Goal: Find specific page/section: Find specific page/section

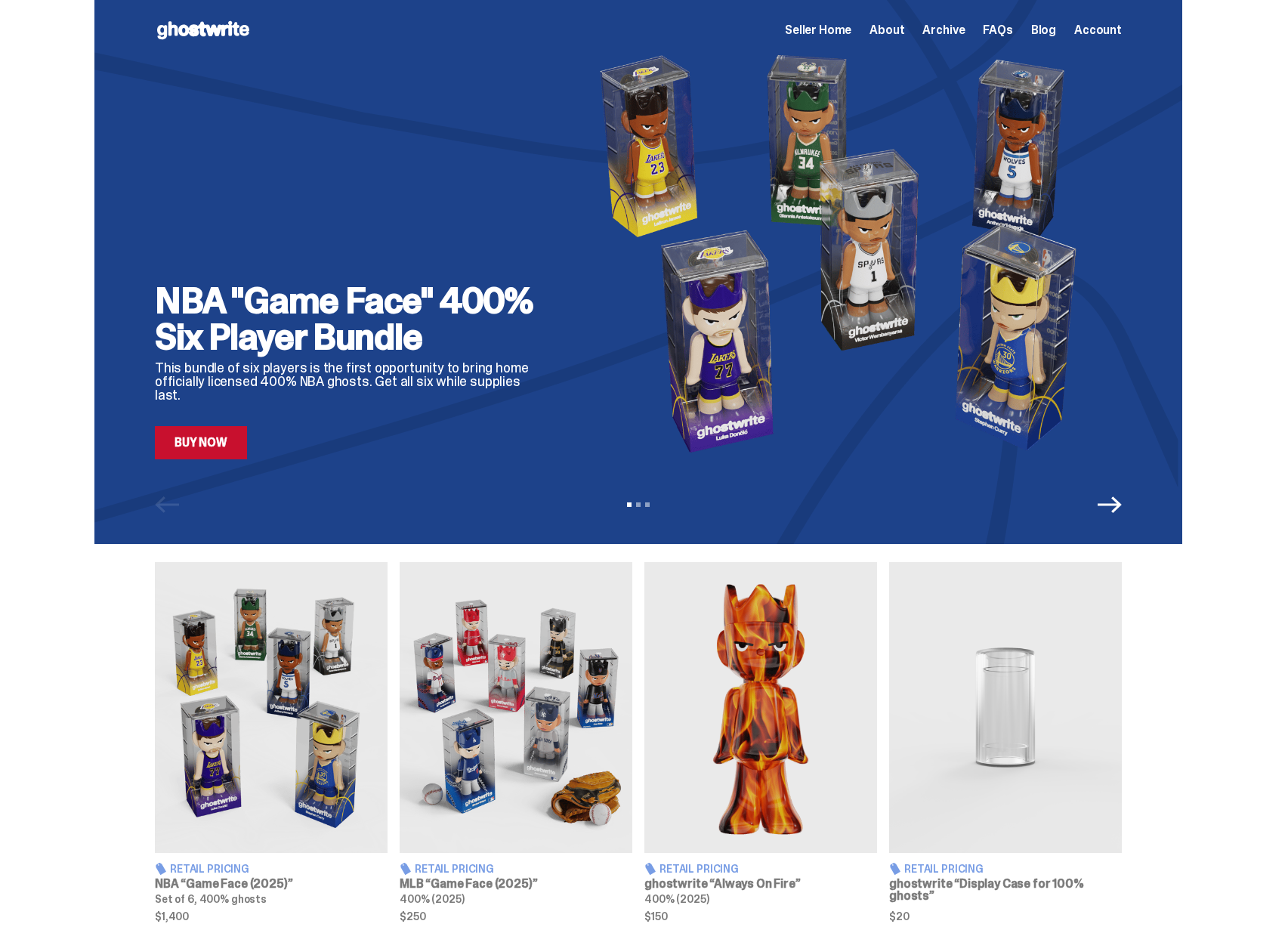
click at [851, 31] on span "Seller Home" at bounding box center [817, 30] width 67 height 12
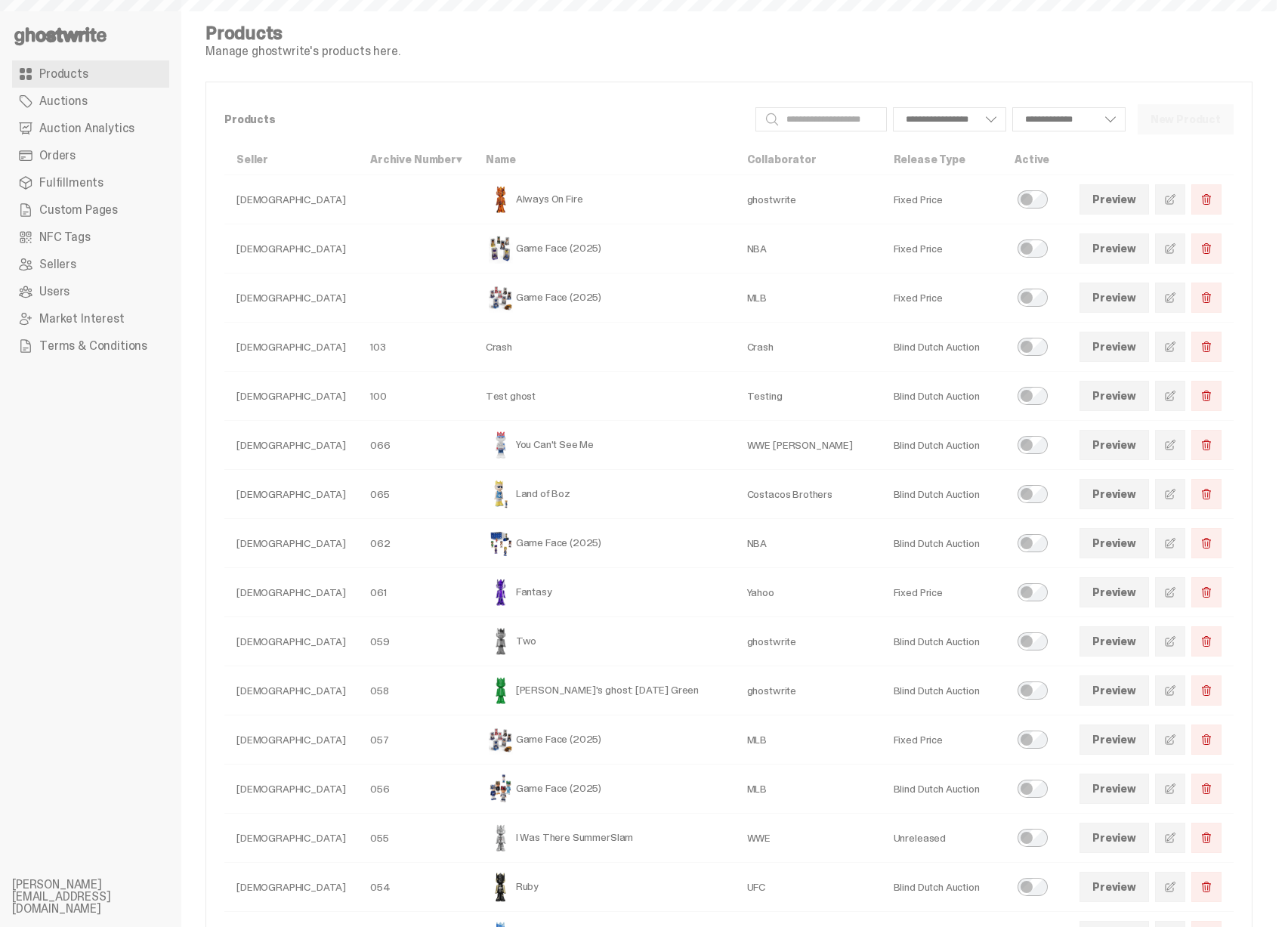
click at [127, 344] on span "Terms & Conditions" at bounding box center [94, 346] width 108 height 12
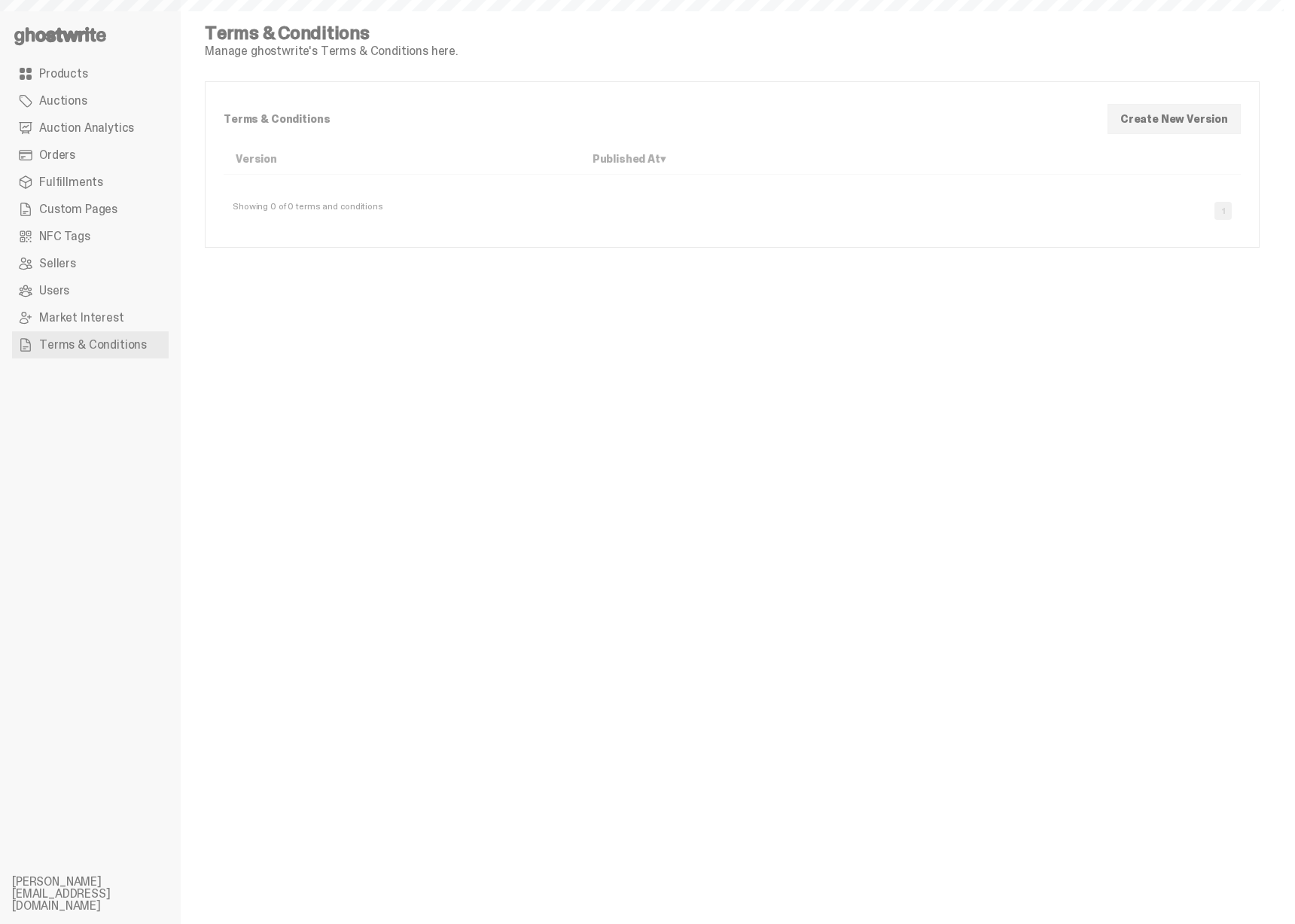
click at [82, 71] on span "Products" at bounding box center [64, 74] width 49 height 12
